Goal: Find specific page/section: Find contact information

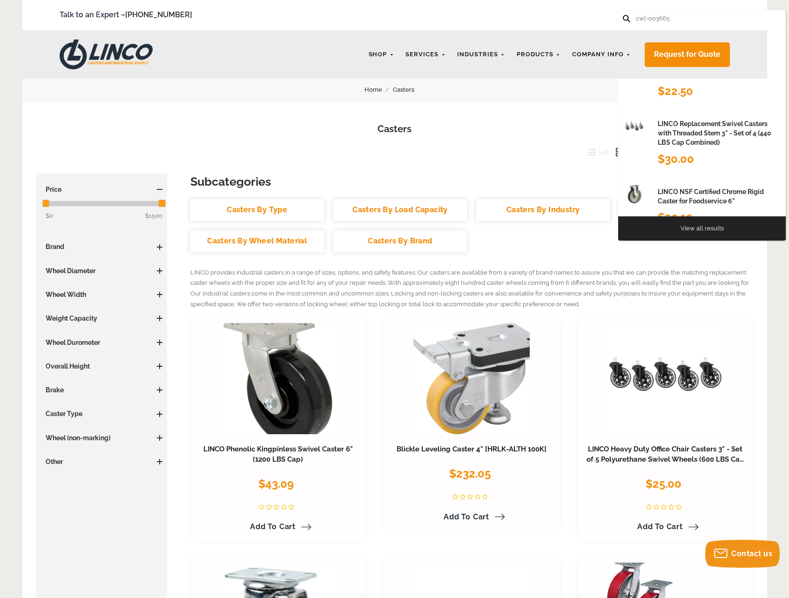
type input "cwl-003665"
click at [623, 15] on button at bounding box center [626, 18] width 6 height 6
click at [692, 23] on input "cwl-003665" at bounding box center [676, 18] width 82 height 16
click at [623, 15] on button at bounding box center [626, 18] width 6 height 6
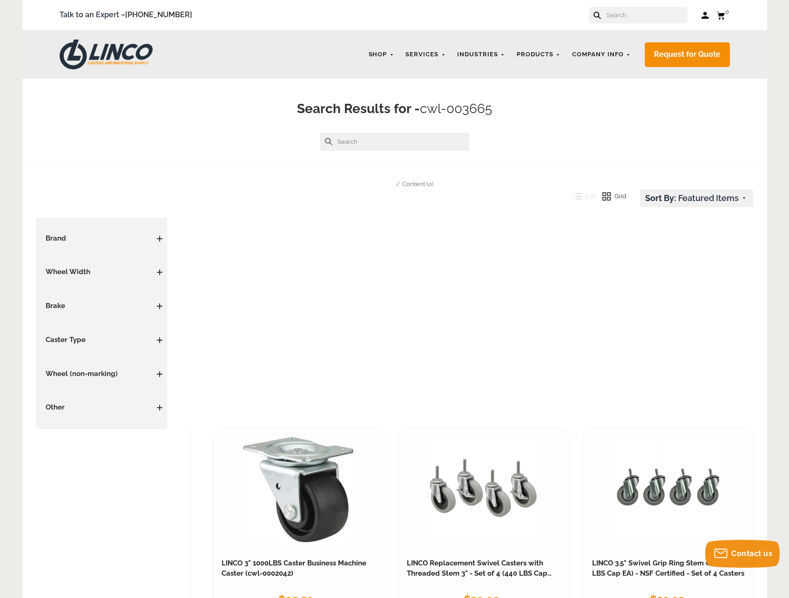
click at [637, 12] on input "text" at bounding box center [647, 15] width 82 height 16
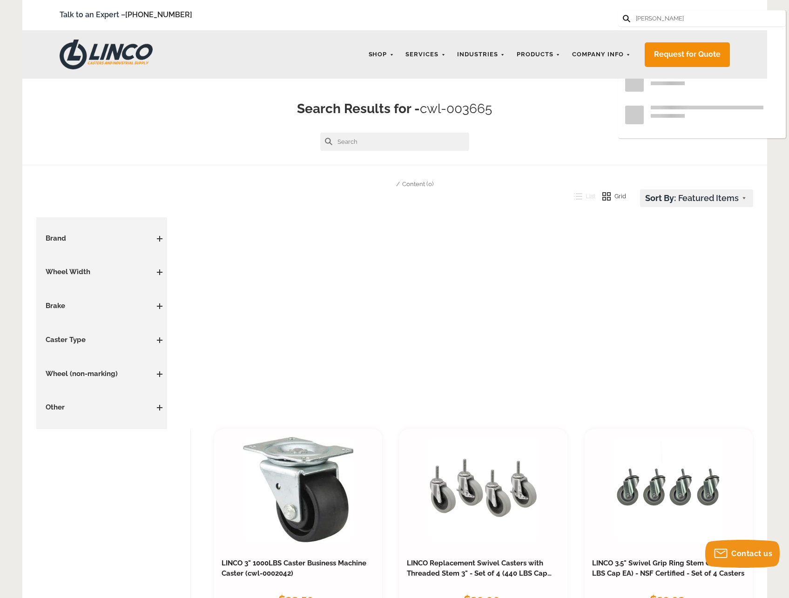
type input "colson"
click at [623, 15] on button at bounding box center [626, 18] width 6 height 6
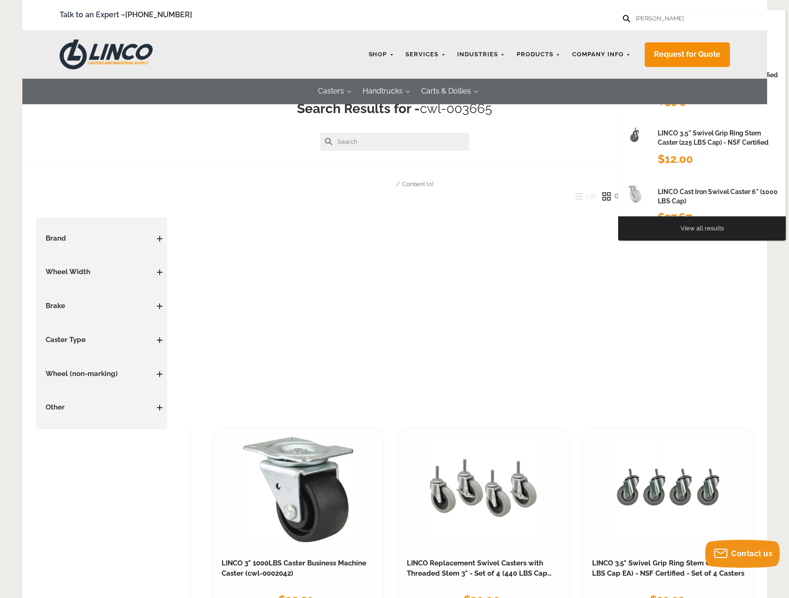
click at [623, 15] on button at bounding box center [626, 18] width 6 height 6
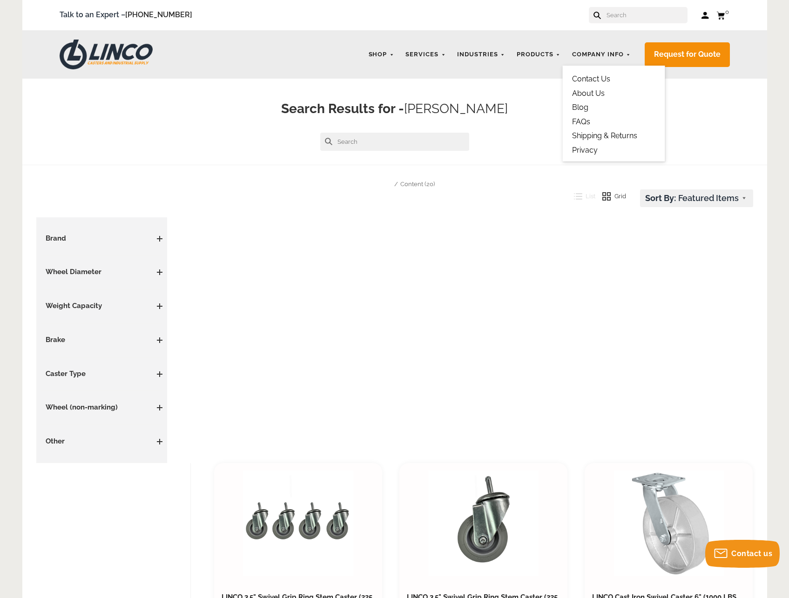
click at [593, 81] on link "Contact Us" at bounding box center [591, 79] width 38 height 9
